Goal: Information Seeking & Learning: Learn about a topic

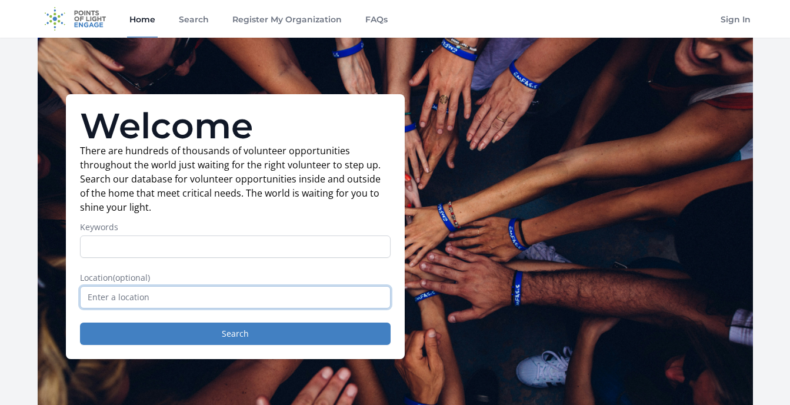
click at [183, 297] on input "text" at bounding box center [235, 297] width 311 height 22
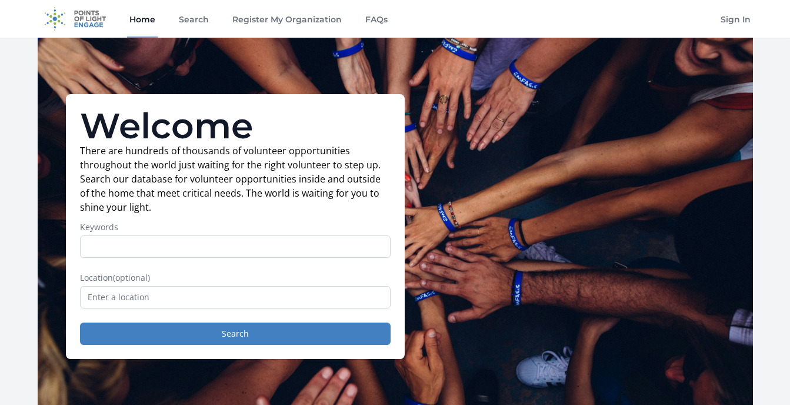
click at [559, 262] on div "Welcome There are hundreds of thousands of volunteer opportunities throughout t…" at bounding box center [396, 227] width 716 height 378
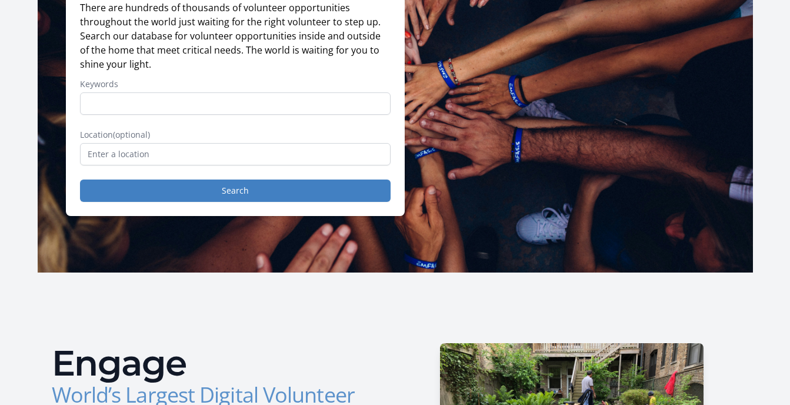
scroll to position [71, 0]
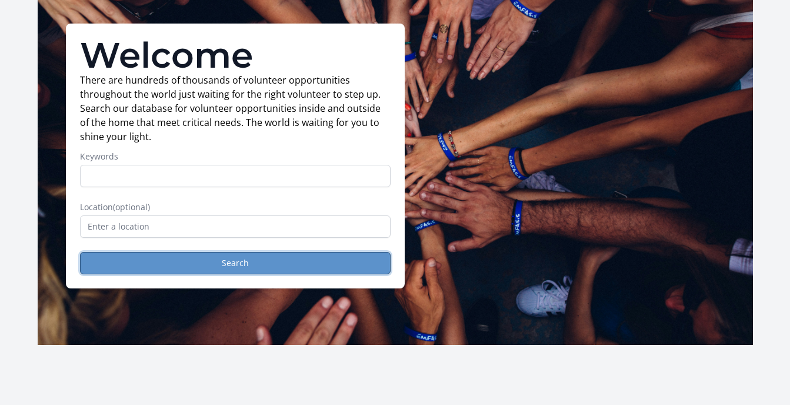
click at [383, 260] on button "Search" at bounding box center [235, 263] width 311 height 22
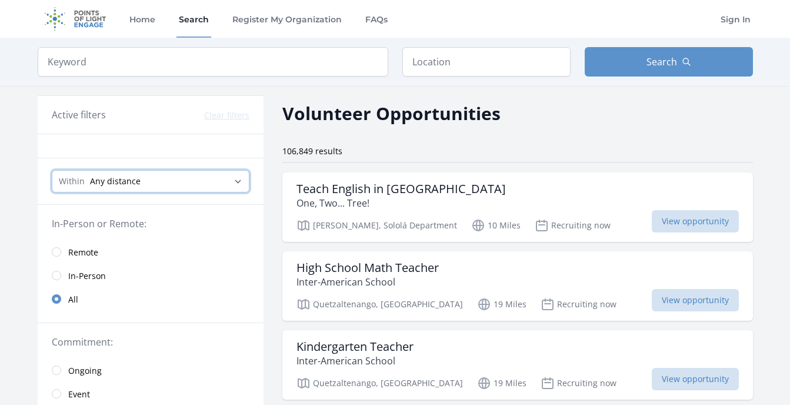
click at [162, 185] on select "Any distance , 5 Miles , 20 Miles , 50 Miles , 100 Miles" at bounding box center [151, 181] width 198 height 22
click at [82, 255] on span "Remote" at bounding box center [83, 253] width 30 height 12
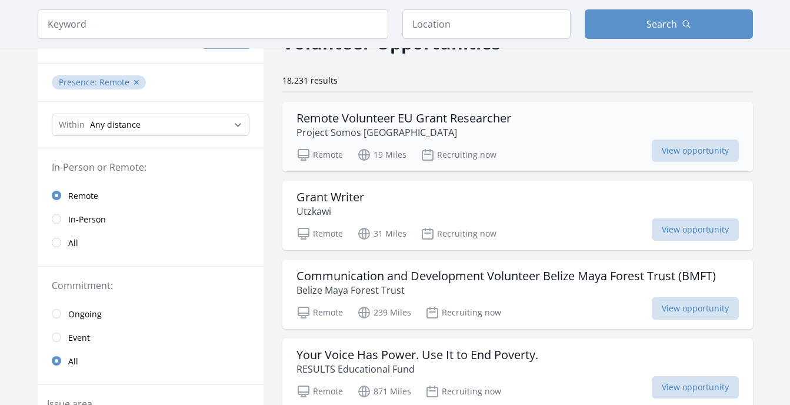
scroll to position [94, 0]
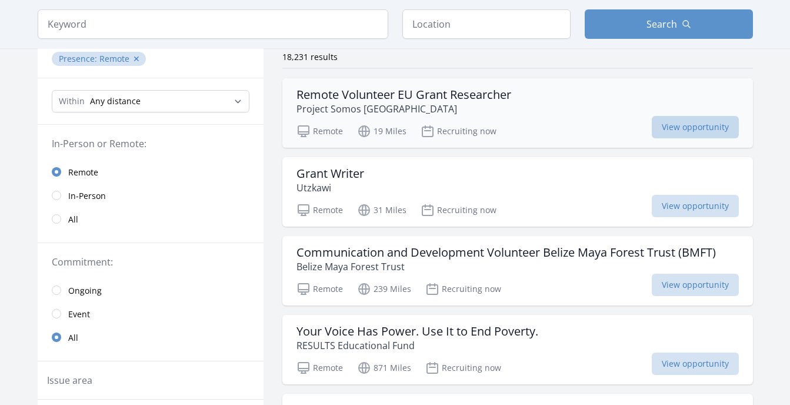
click at [674, 127] on span "View opportunity" at bounding box center [695, 127] width 87 height 22
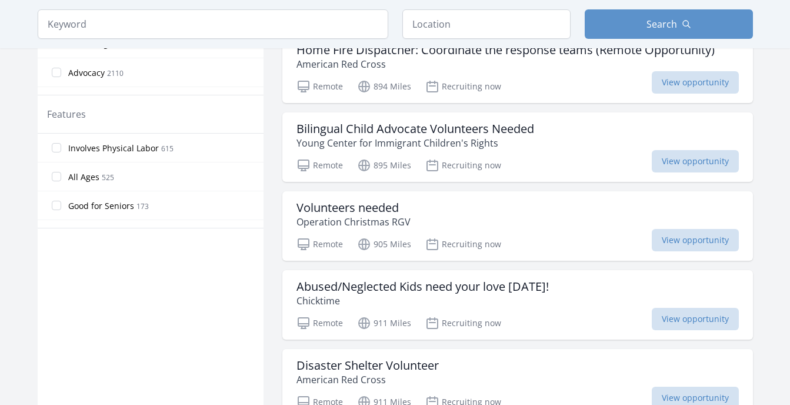
scroll to position [636, 0]
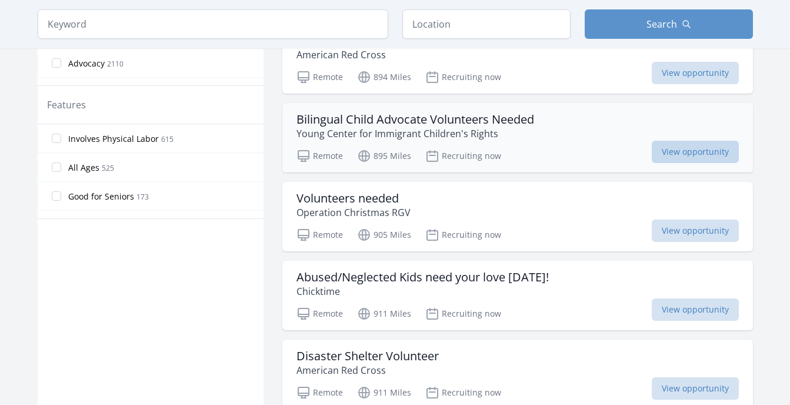
click at [676, 157] on span "View opportunity" at bounding box center [695, 152] width 87 height 22
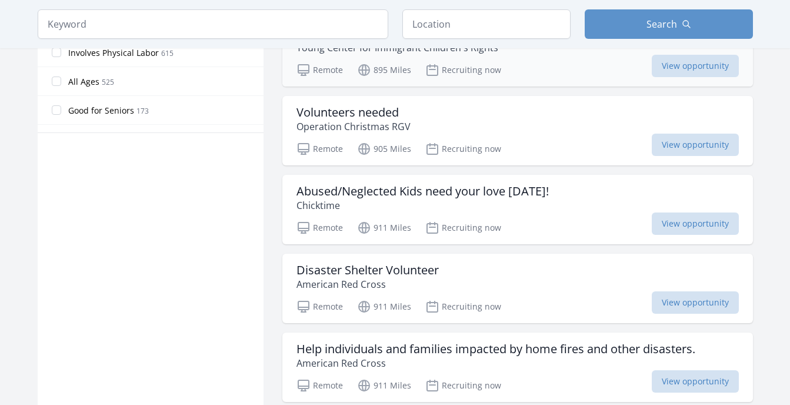
scroll to position [753, 0]
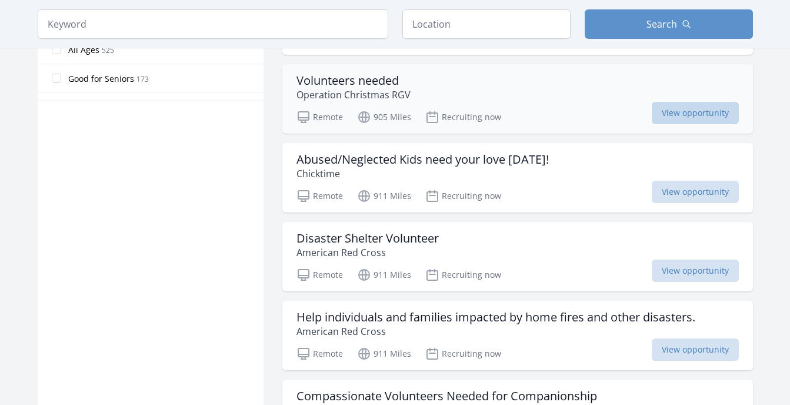
click at [697, 115] on span "View opportunity" at bounding box center [695, 113] width 87 height 22
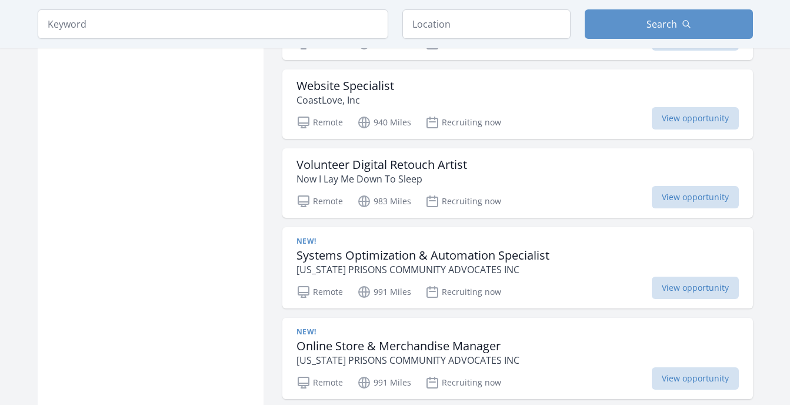
scroll to position [1295, 0]
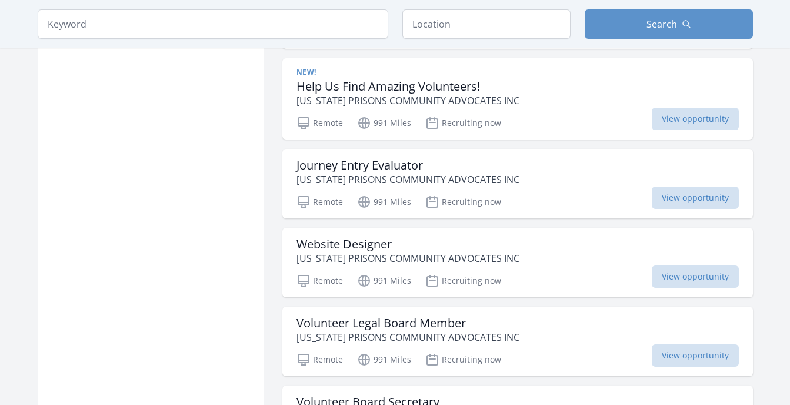
scroll to position [2048, 0]
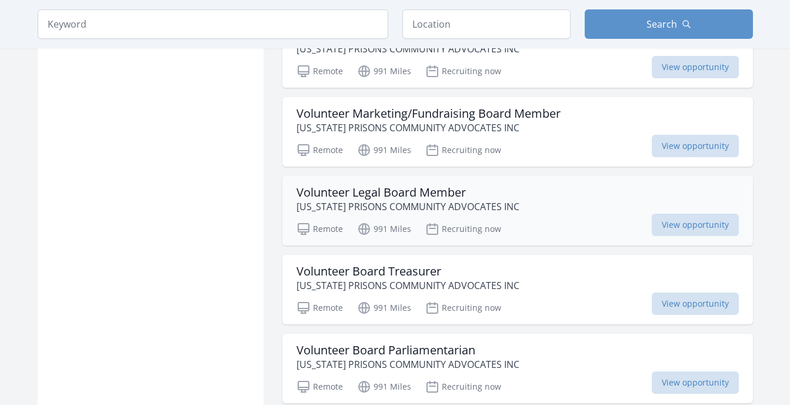
click at [506, 195] on div "Volunteer Legal Board Member TEXAS PRISONS COMMUNITY ADVOCATES INC" at bounding box center [518, 199] width 443 height 28
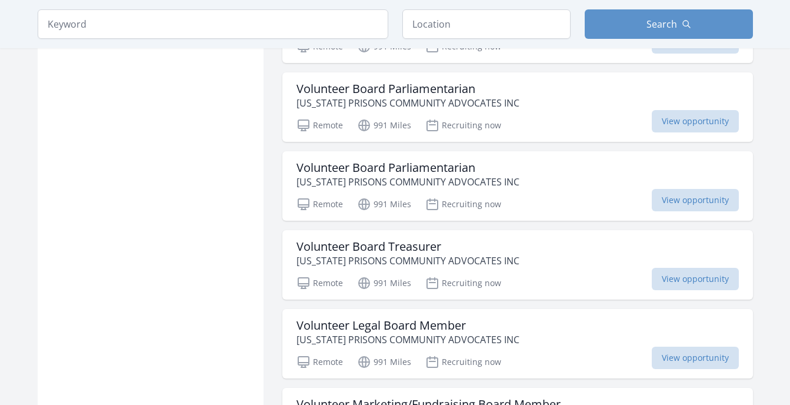
scroll to position [3013, 0]
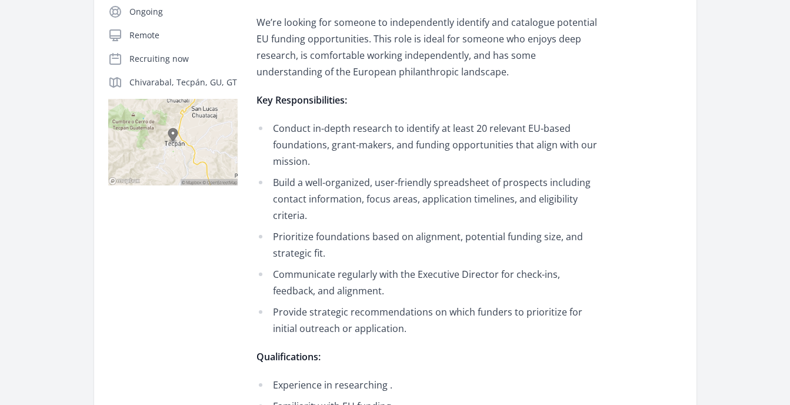
scroll to position [235, 0]
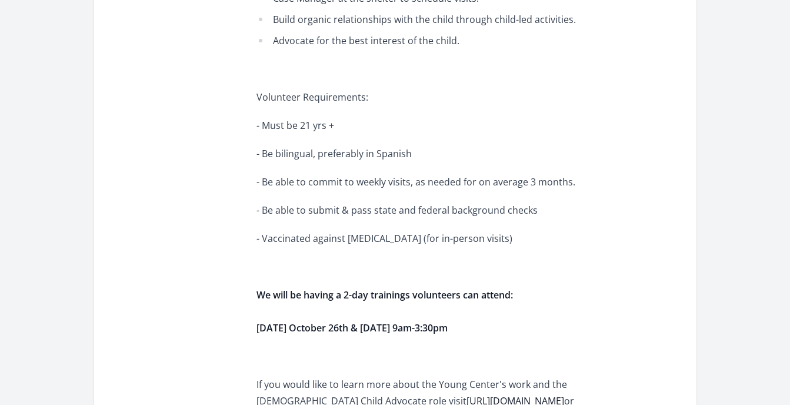
scroll to position [706, 0]
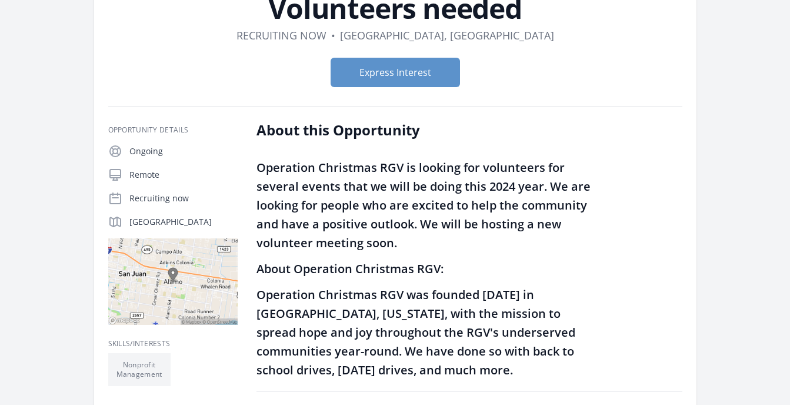
scroll to position [72, 0]
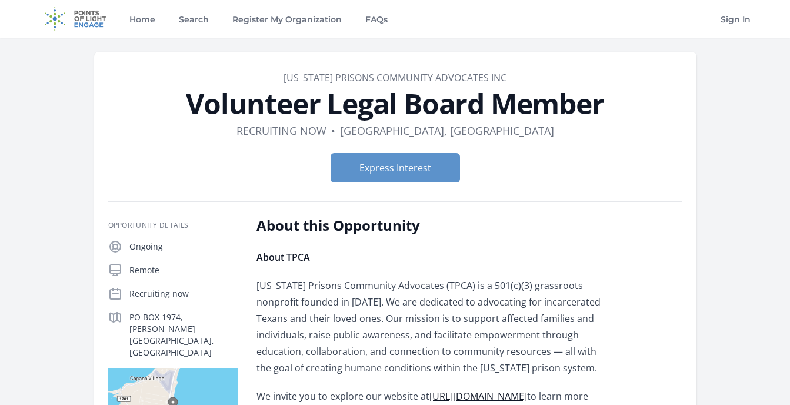
scroll to position [24, 0]
